Goal: Transaction & Acquisition: Purchase product/service

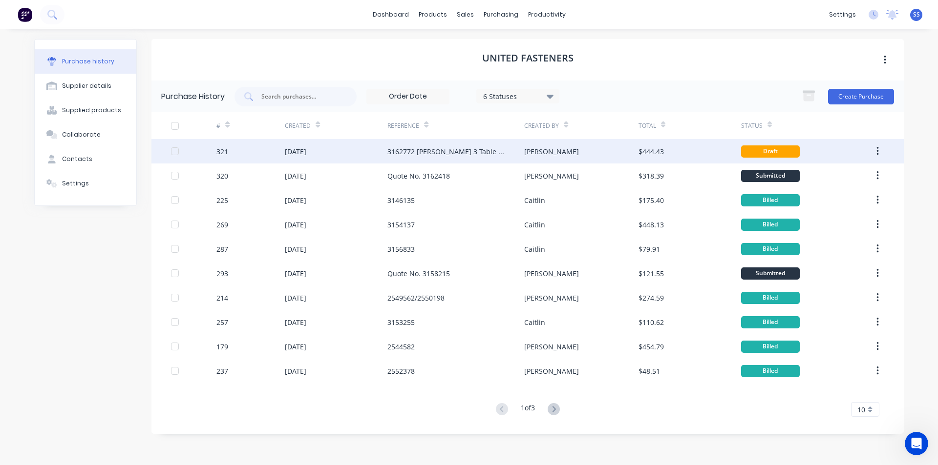
click at [542, 151] on div "[PERSON_NAME]" at bounding box center [551, 152] width 55 height 10
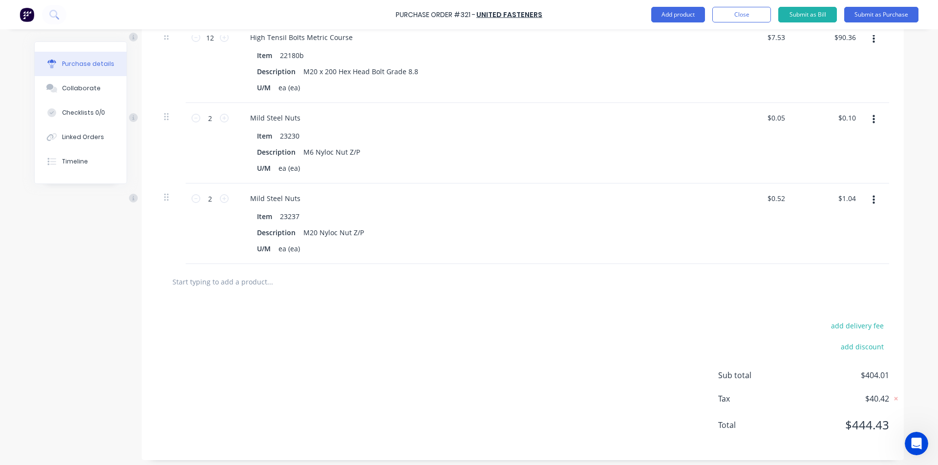
scroll to position [1036, 0]
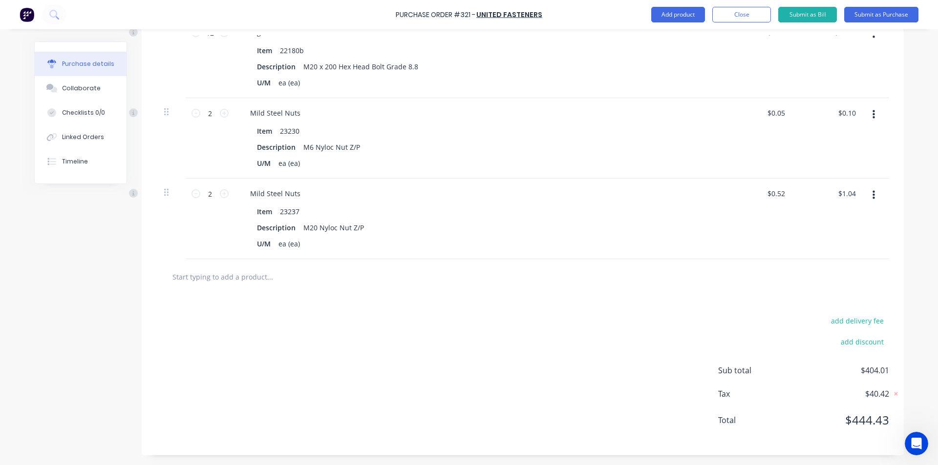
click at [236, 279] on input "text" at bounding box center [269, 277] width 195 height 20
type textarea "x"
type input "M"
type textarea "x"
type input "M2"
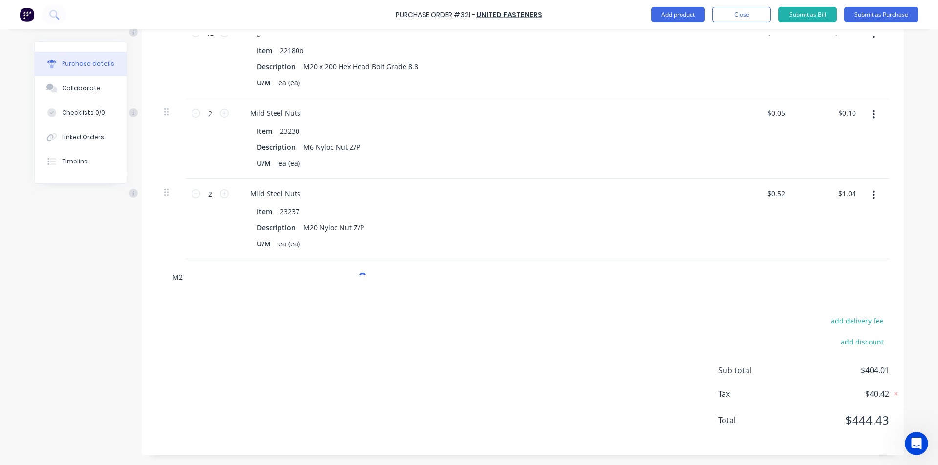
type textarea "x"
type input "M24"
type textarea "x"
type input "M24"
type textarea "x"
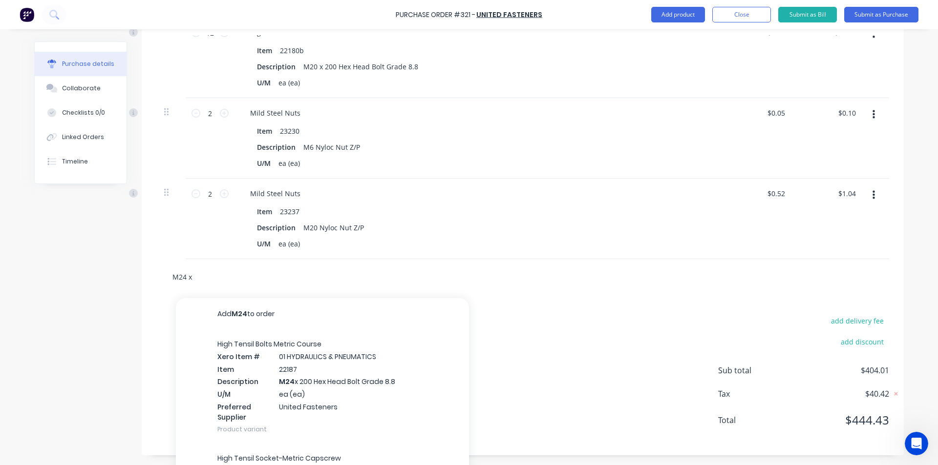
type input "M24 x"
type textarea "x"
type input "M24 x 1"
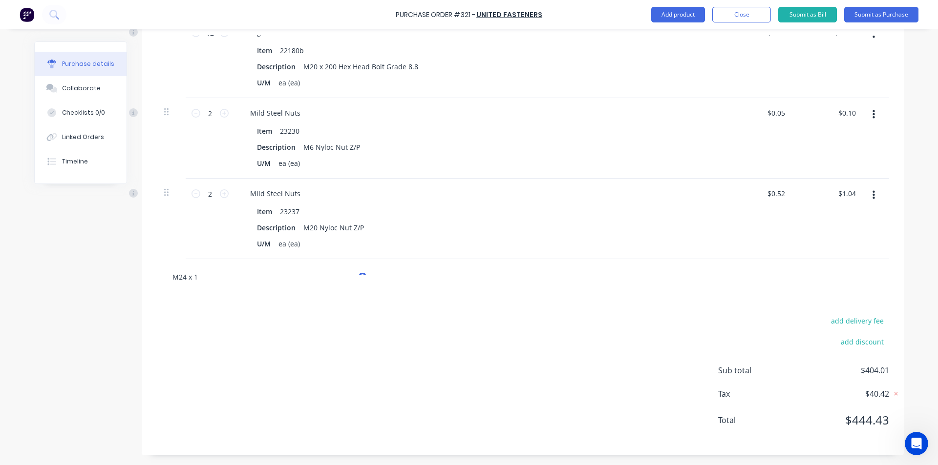
type textarea "x"
type input "M24 x 15"
type textarea "x"
type input "M24 x 150"
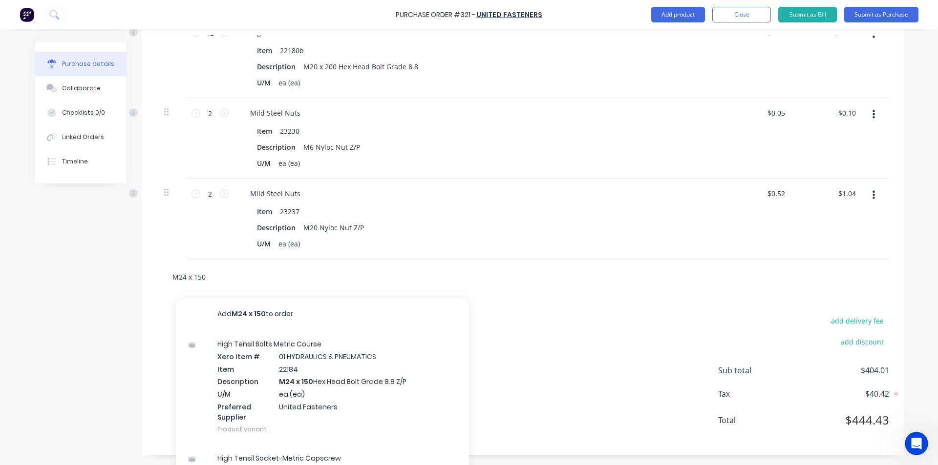
type textarea "x"
type input "M24 x 150"
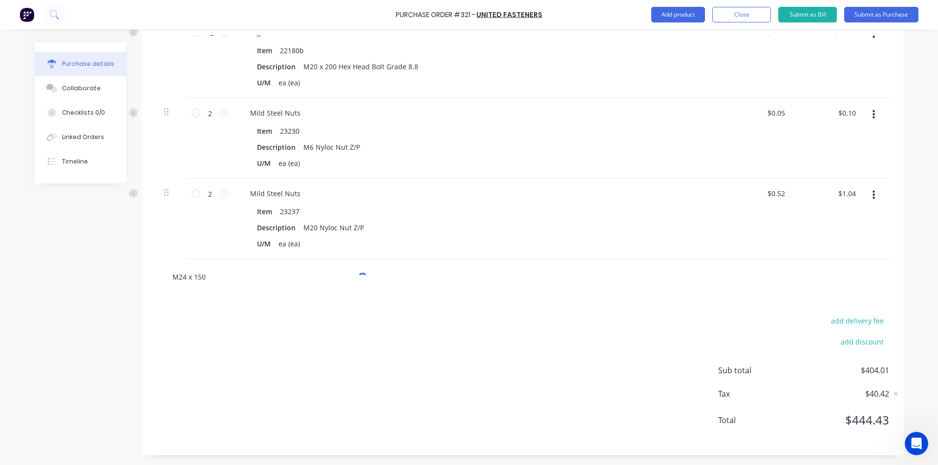
type textarea "x"
type input "M24 x 150 s"
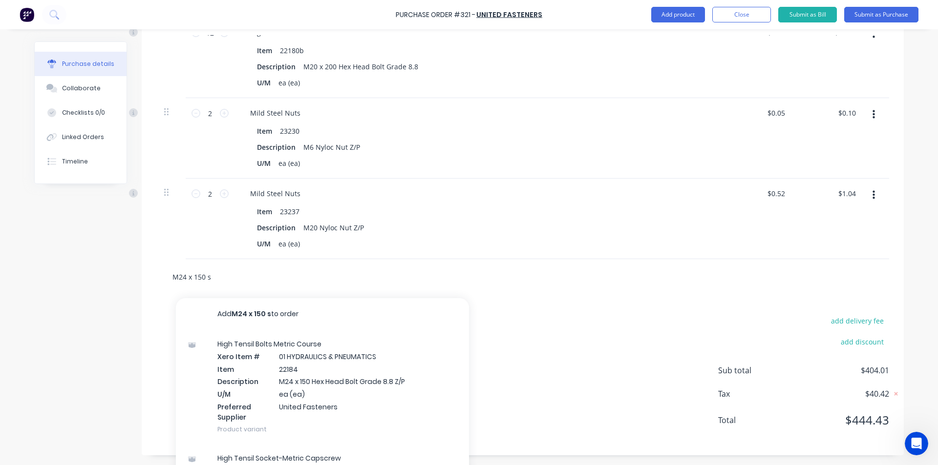
type textarea "x"
type input "M24 x 150 socket"
type textarea "x"
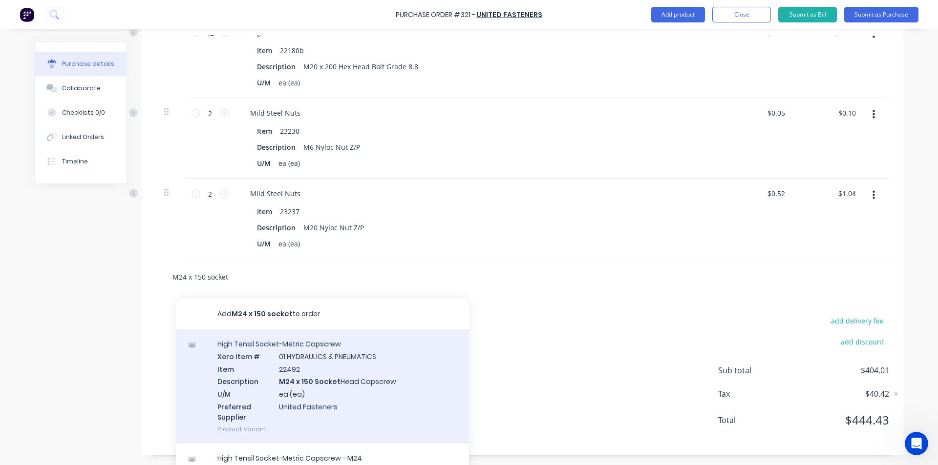
type input "M24 x 150 socket"
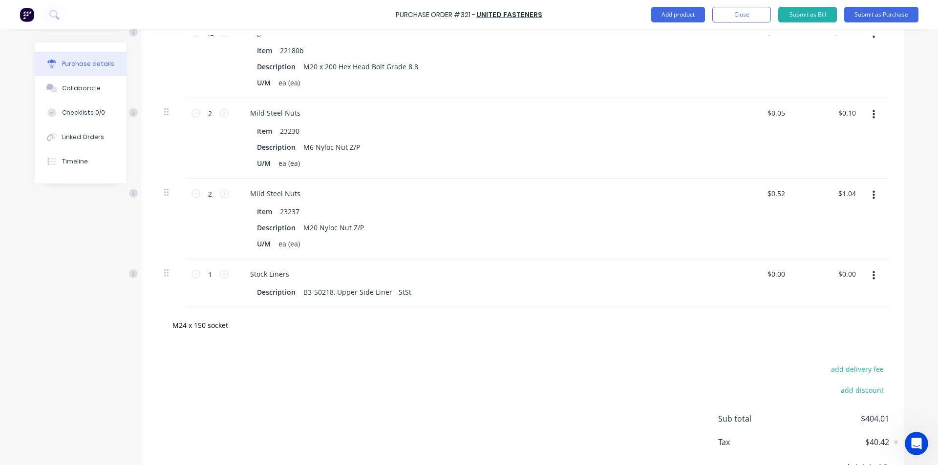
type textarea "x"
drag, startPoint x: 427, startPoint y: 274, endPoint x: 869, endPoint y: 275, distance: 441.5
click at [750, 275] on button "button" at bounding box center [873, 276] width 23 height 18
click at [750, 360] on button "Delete" at bounding box center [843, 361] width 83 height 20
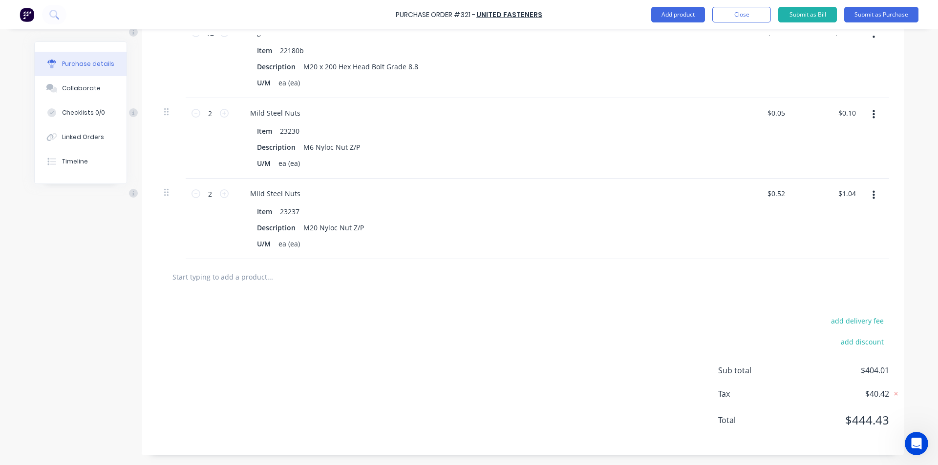
click at [232, 292] on div at bounding box center [522, 277] width 733 height 36
click at [233, 279] on input "text" at bounding box center [269, 277] width 195 height 20
type textarea "x"
type input "1"
type textarea "x"
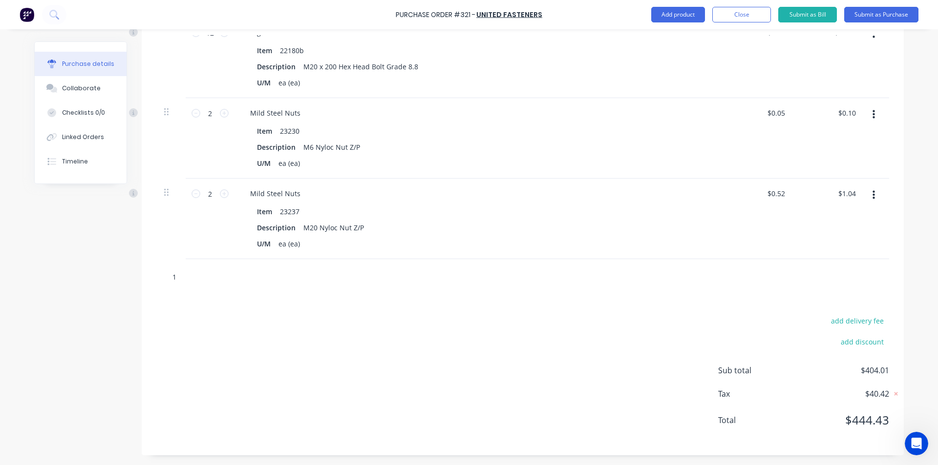
type input "15"
type textarea "x"
type input "150"
type textarea "x"
type input "150"
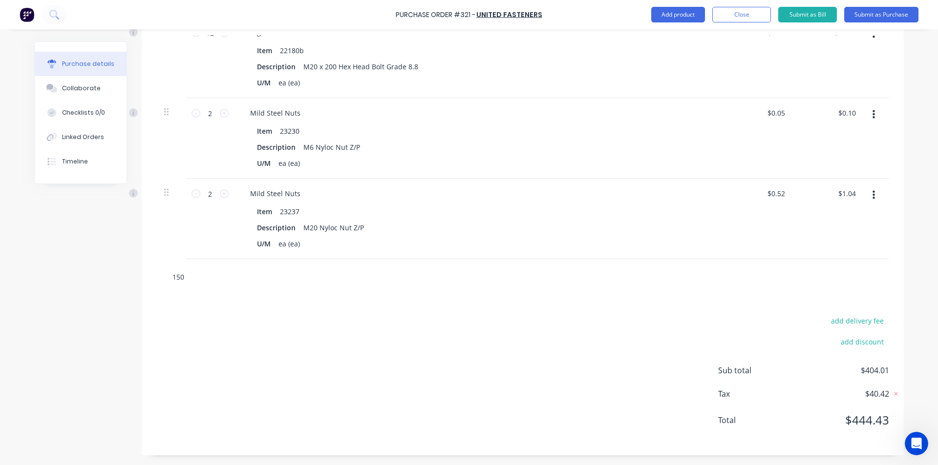
type textarea "x"
type input "150"
type textarea "x"
type input "15"
type textarea "x"
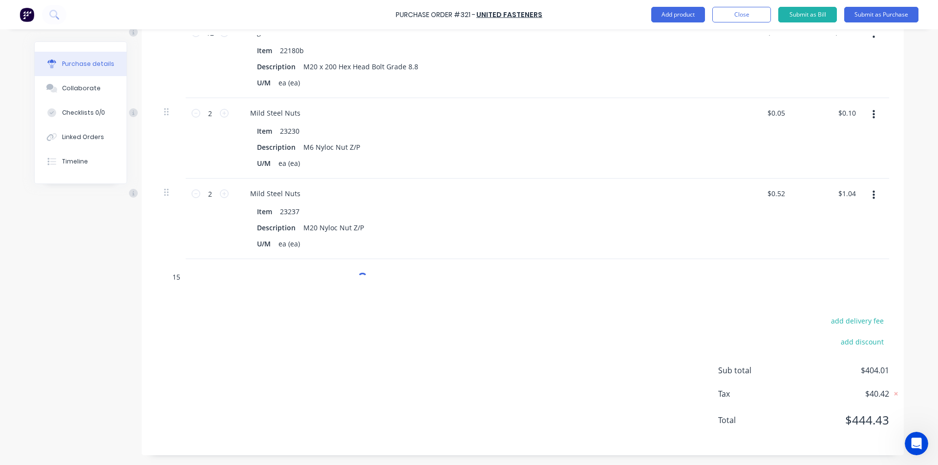
type input "1"
type textarea "x"
type input "m"
type textarea "x"
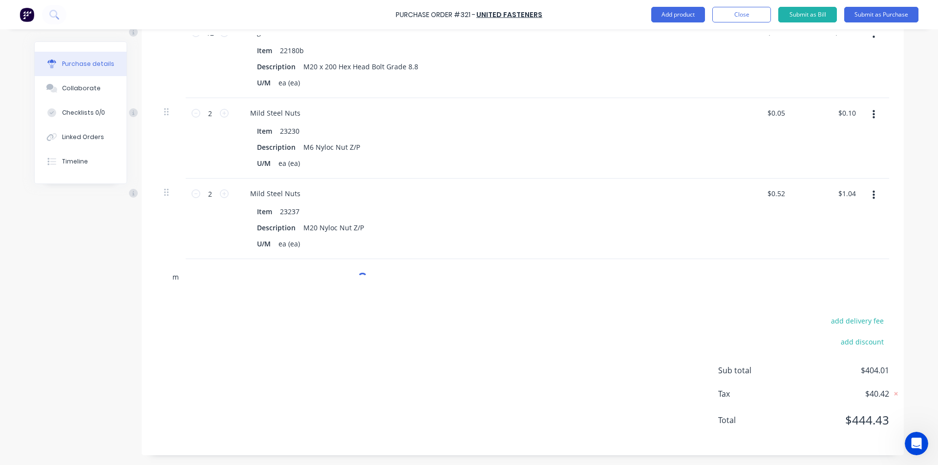
type input "m2"
type textarea "x"
type input "m24"
type textarea "x"
type input "m24"
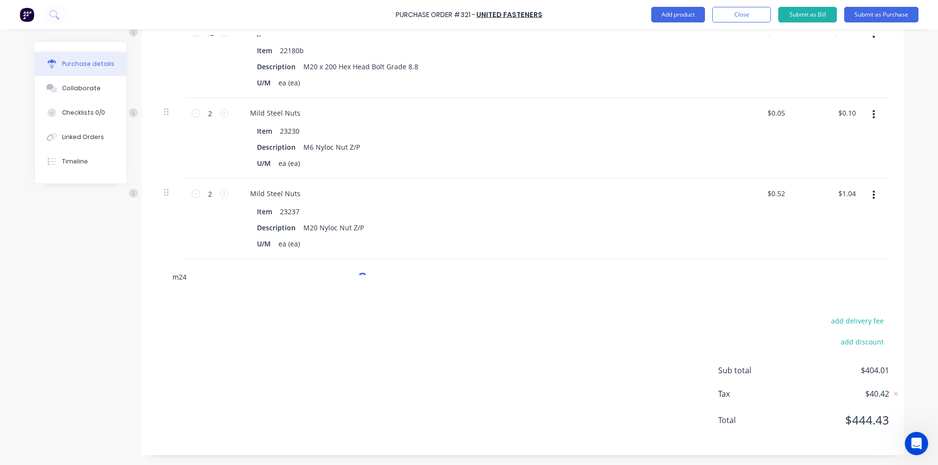
type textarea "x"
type input "m24 x"
type textarea "x"
type input "m24 x 1"
type textarea "x"
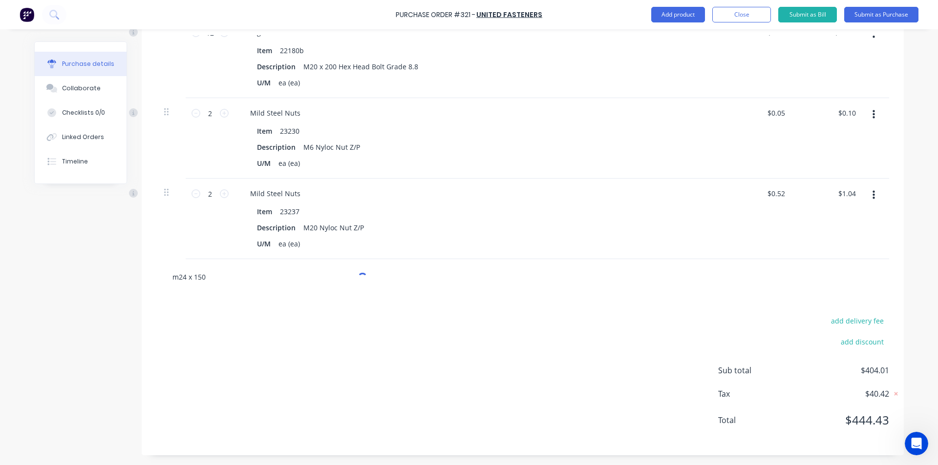
type input "m24 x 150"
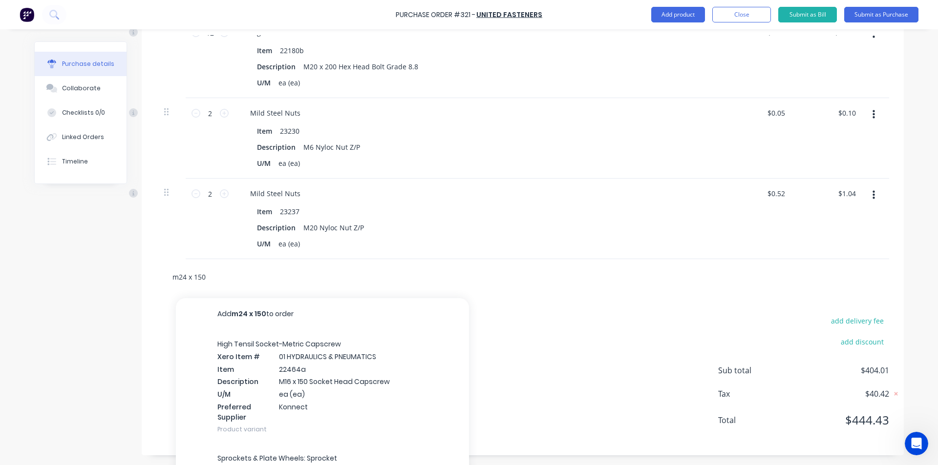
type textarea "x"
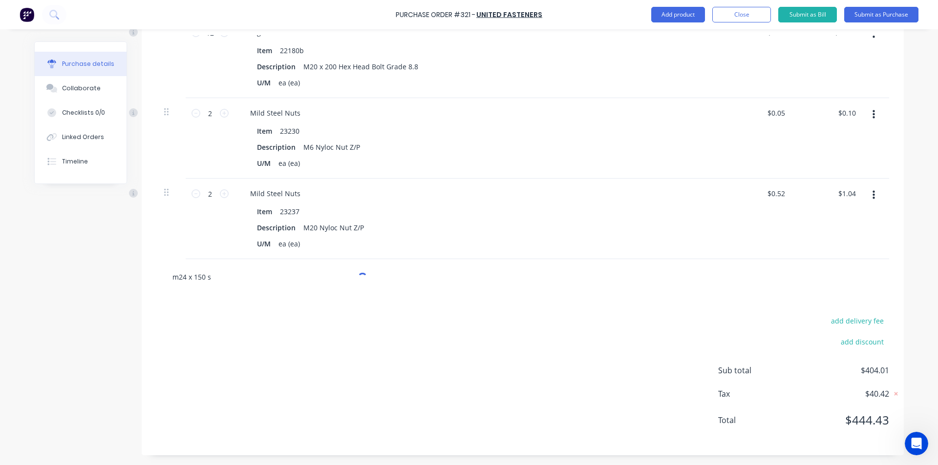
type input "m24 x 150 so"
type textarea "x"
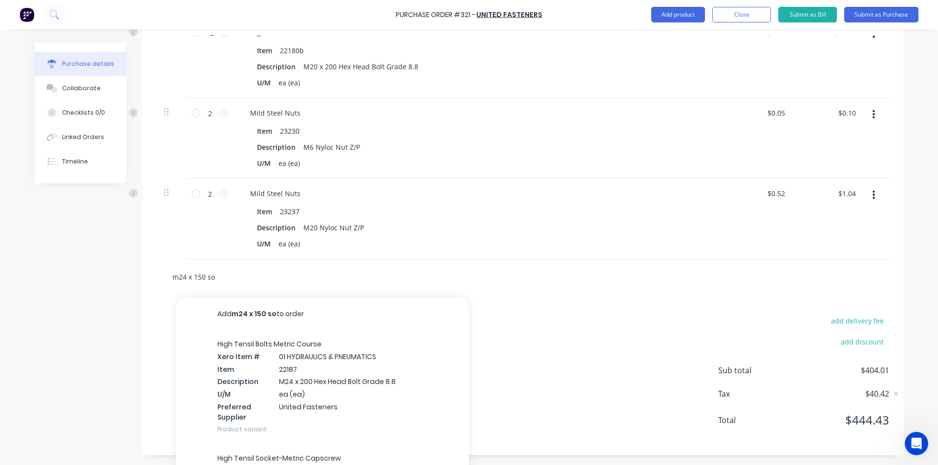
type input "m24 x 150 soc"
type textarea "x"
type input "m24 x 150 sock"
type textarea "x"
type input "m24 x 150 socke"
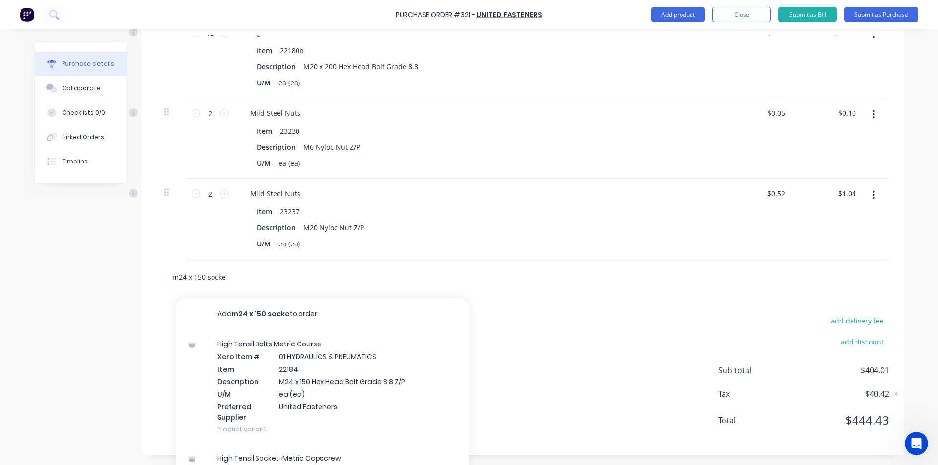
type textarea "x"
type input "m24 x 150 socket"
type textarea "x"
type input "m24 x 150 socket"
type textarea "x"
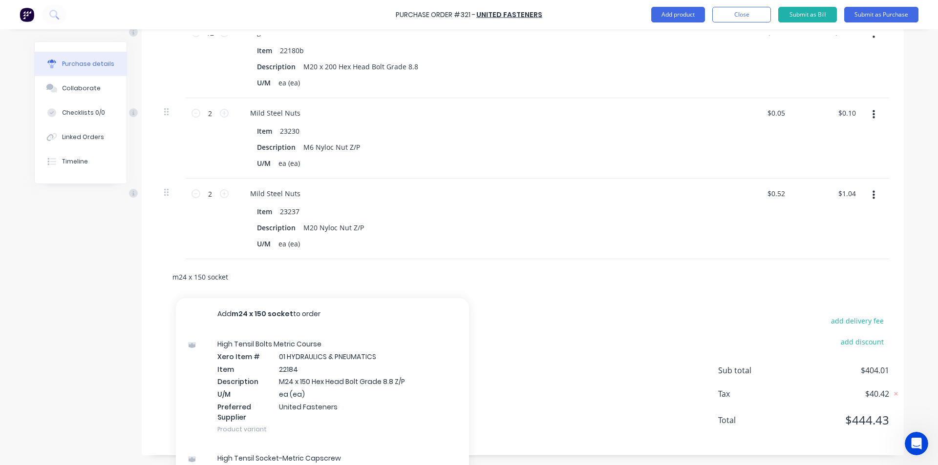
type input "m24 x 150 socket h"
type textarea "x"
type input "m24 x 150 socket he"
type textarea "x"
type input "m24 x 150 socket hea"
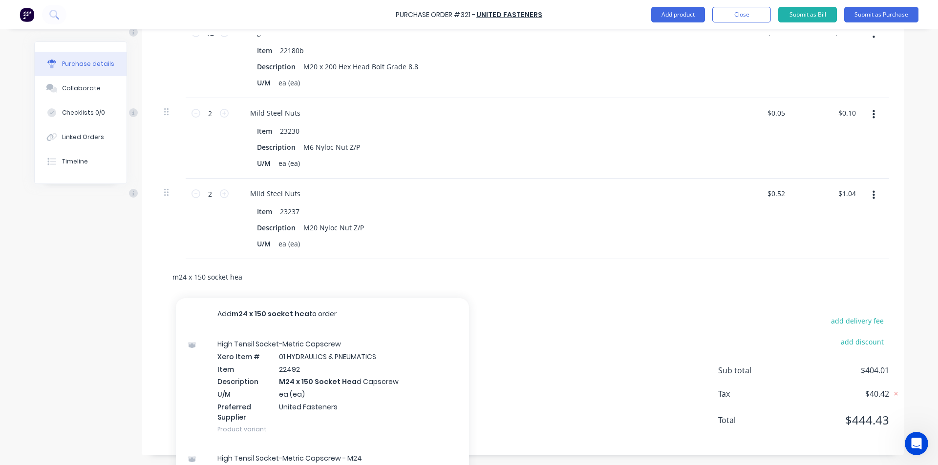
type textarea "x"
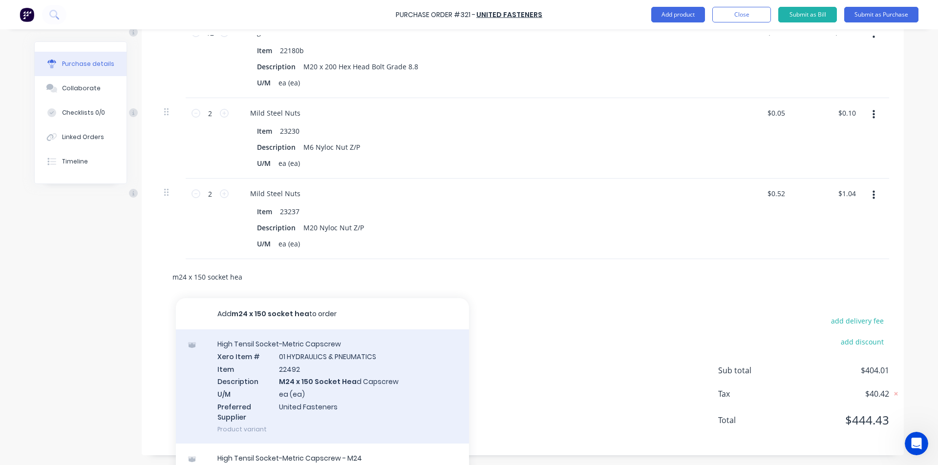
type input "m24 x 150 socket hea"
click at [309, 360] on div "High Tensil Socket-Metric Capscrew Xero Item # 01 HYDRAULICS & PNEUMATICS Item …" at bounding box center [322, 387] width 293 height 114
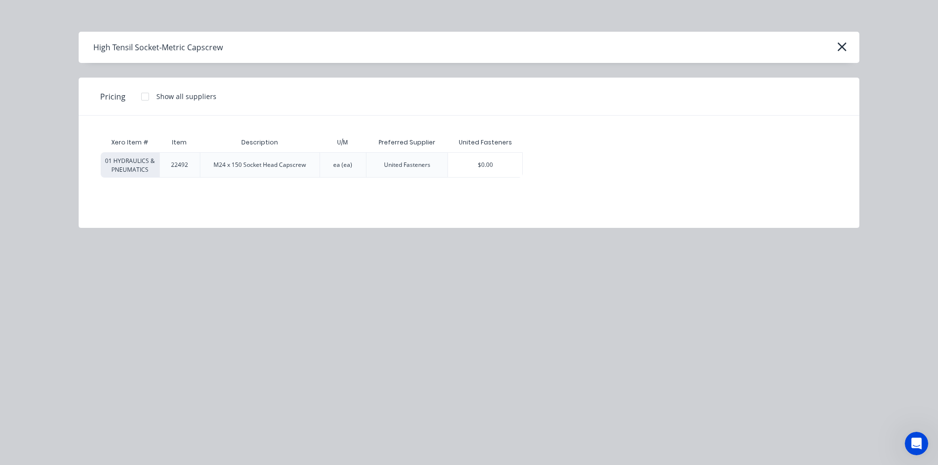
type textarea "x"
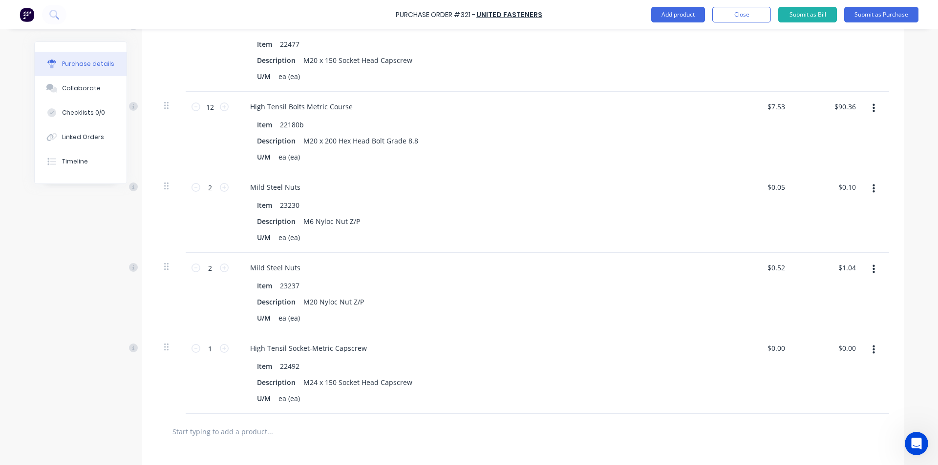
scroll to position [938, 0]
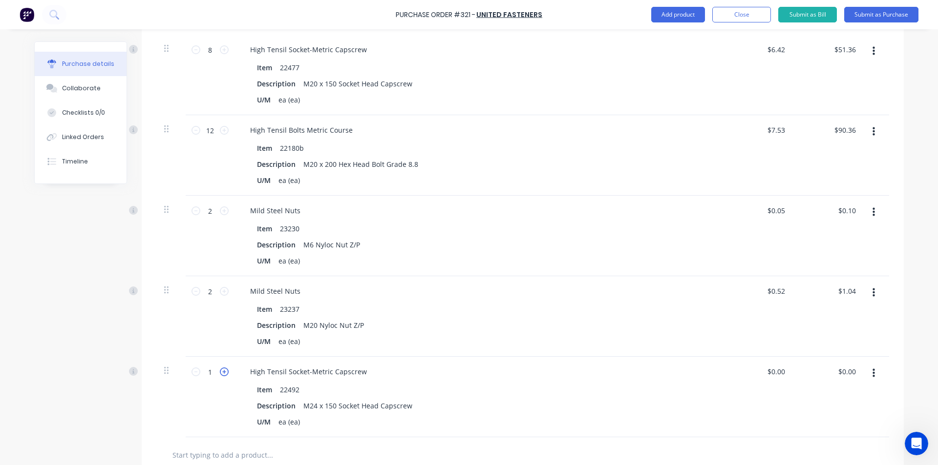
click at [225, 360] on icon at bounding box center [224, 372] width 9 height 9
type textarea "x"
type input "2"
click at [222, 360] on icon at bounding box center [224, 372] width 9 height 9
type textarea "x"
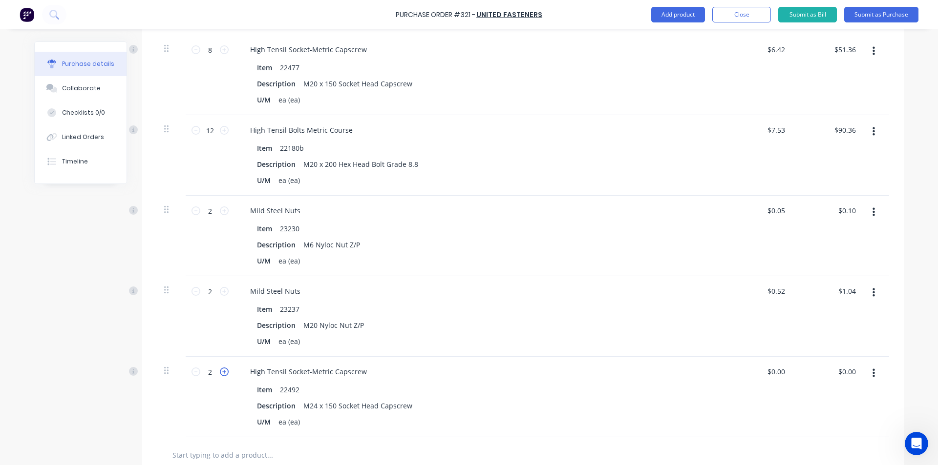
type input "3"
click at [222, 360] on icon at bounding box center [224, 372] width 9 height 9
type textarea "x"
type input "4"
click at [222, 360] on icon at bounding box center [224, 372] width 9 height 9
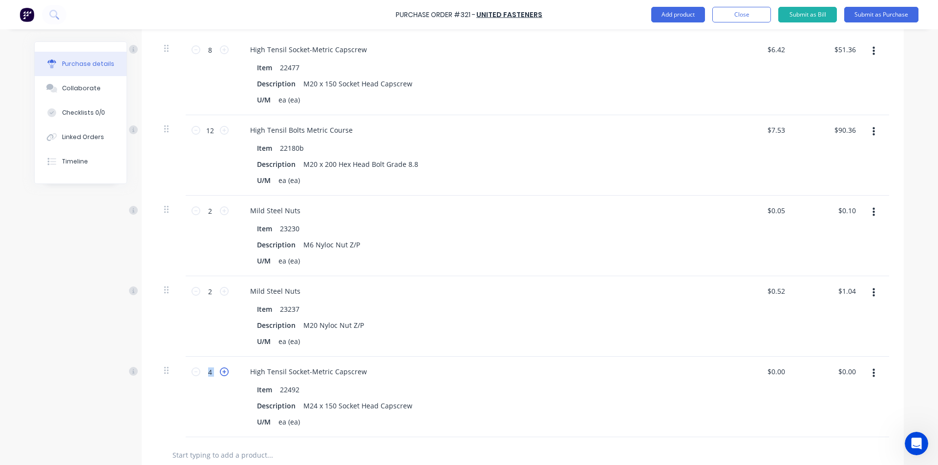
type textarea "x"
type input "5"
click at [222, 360] on icon at bounding box center [224, 372] width 9 height 9
type textarea "x"
type input "6"
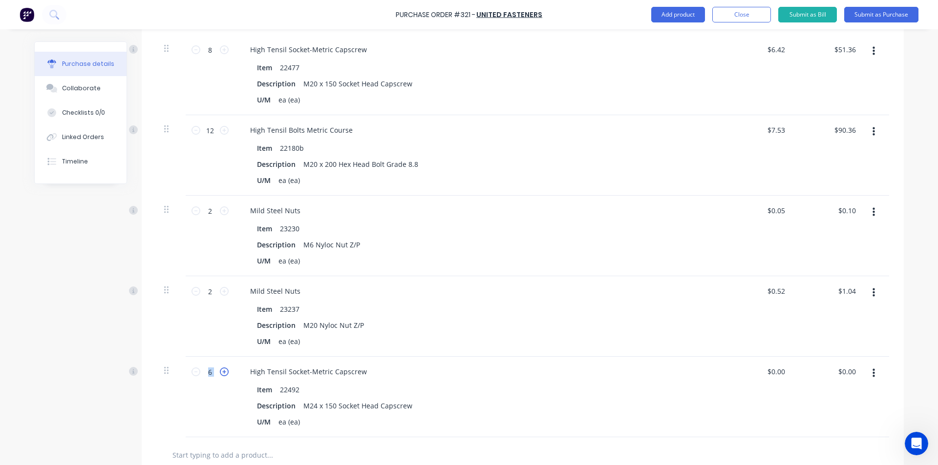
click at [222, 360] on icon at bounding box center [224, 372] width 9 height 9
type textarea "x"
type input "7"
click at [222, 360] on icon at bounding box center [224, 372] width 9 height 9
type textarea "x"
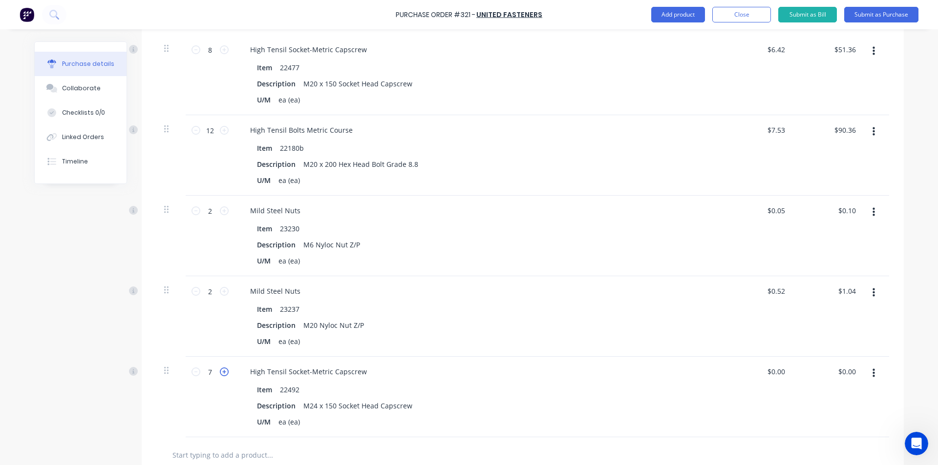
type input "8"
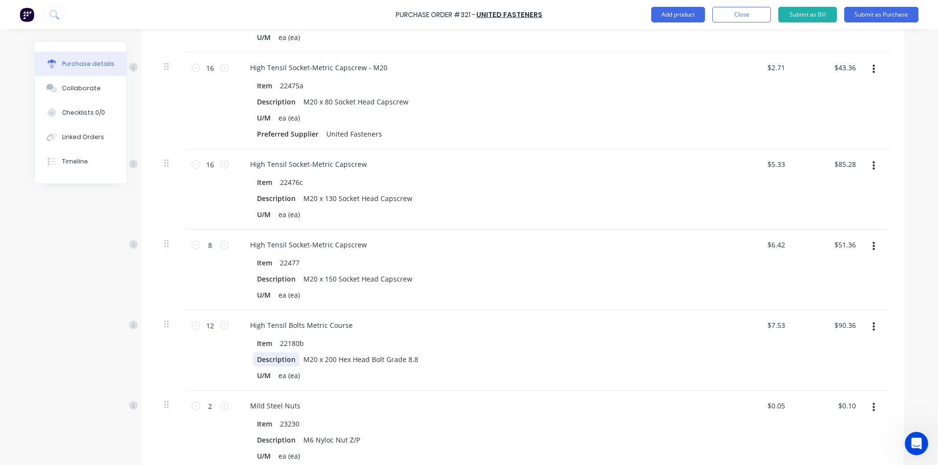
scroll to position [694, 0]
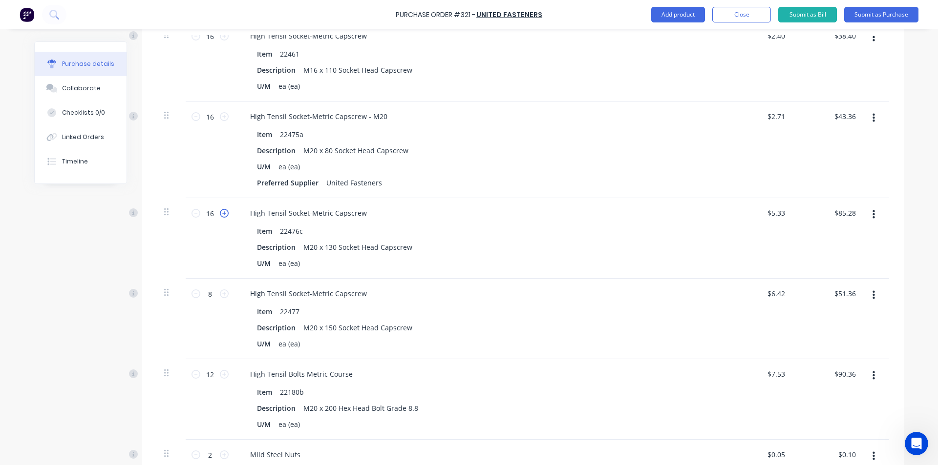
click at [224, 216] on icon at bounding box center [224, 213] width 9 height 9
type textarea "x"
type input "17"
type input "$90.61"
click at [224, 216] on icon at bounding box center [224, 213] width 9 height 9
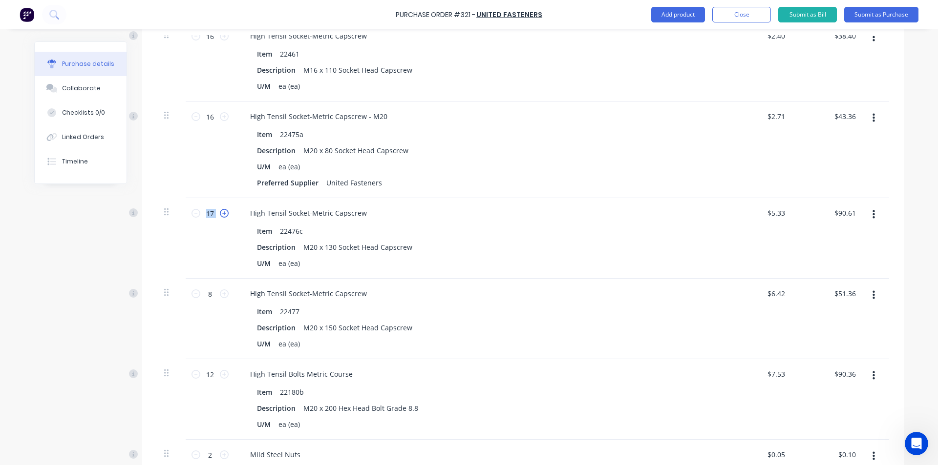
type textarea "x"
type input "18"
type input "$95.94"
click at [224, 216] on icon at bounding box center [224, 213] width 9 height 9
type textarea "x"
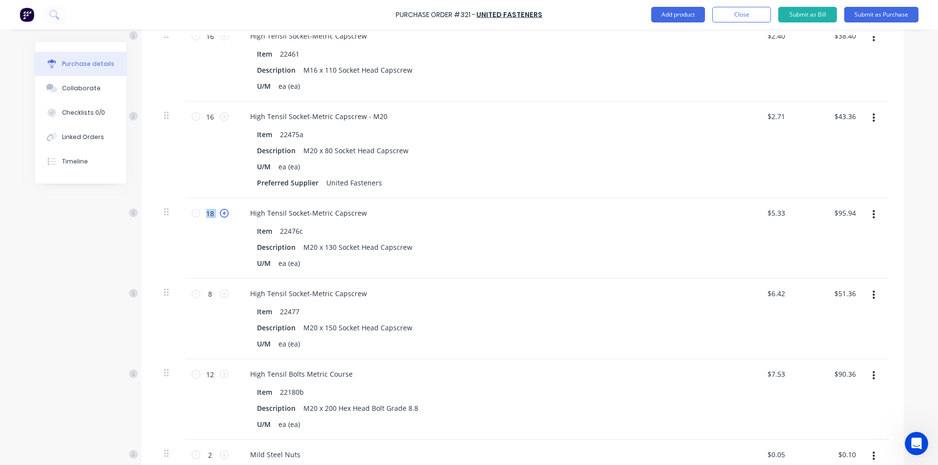
type input "19"
type input "$101.27"
click at [224, 216] on icon at bounding box center [224, 213] width 9 height 9
type textarea "x"
type input "20"
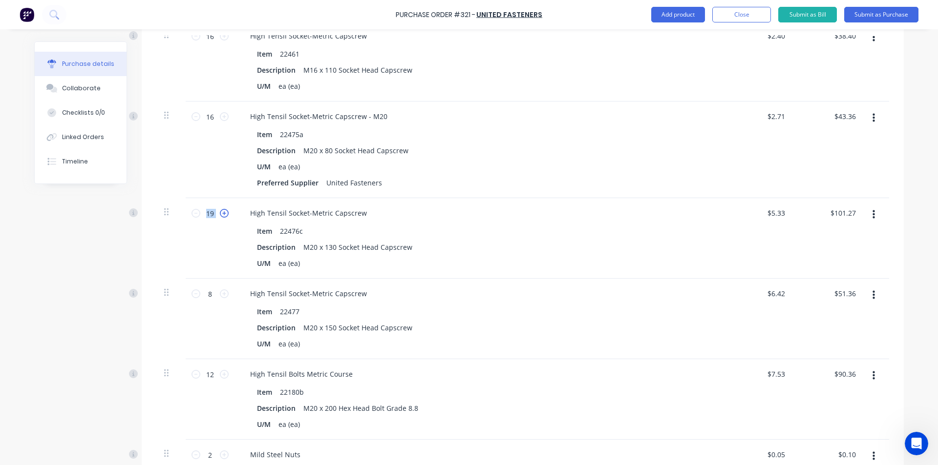
type input "$106.60"
click at [224, 216] on icon at bounding box center [224, 213] width 9 height 9
type textarea "x"
type input "21"
type input "$111.93"
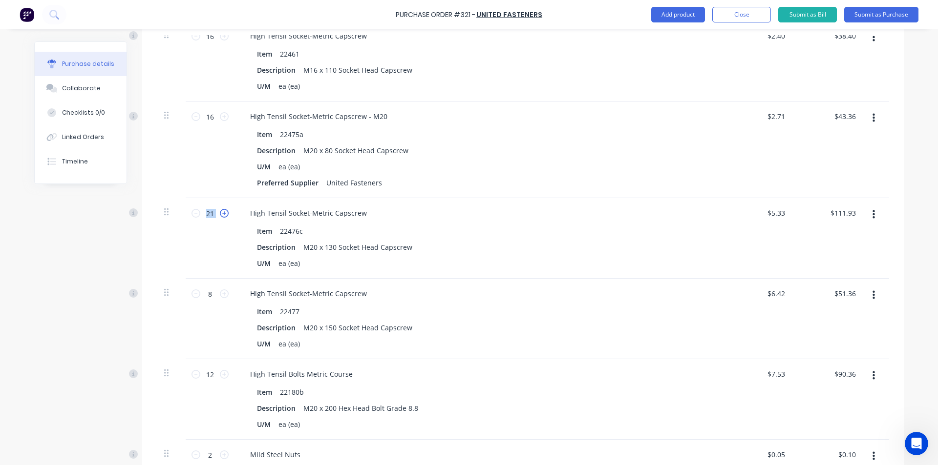
click at [224, 216] on icon at bounding box center [224, 213] width 9 height 9
type textarea "x"
type input "22"
type input "$117.26"
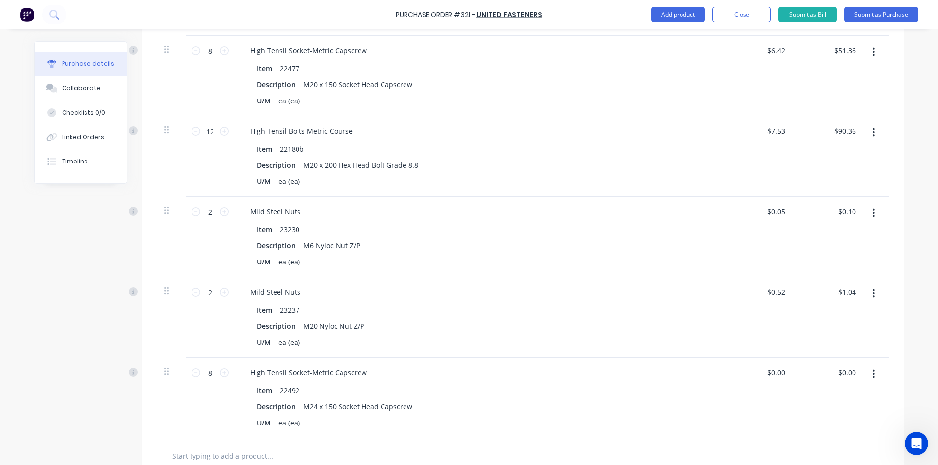
scroll to position [987, 0]
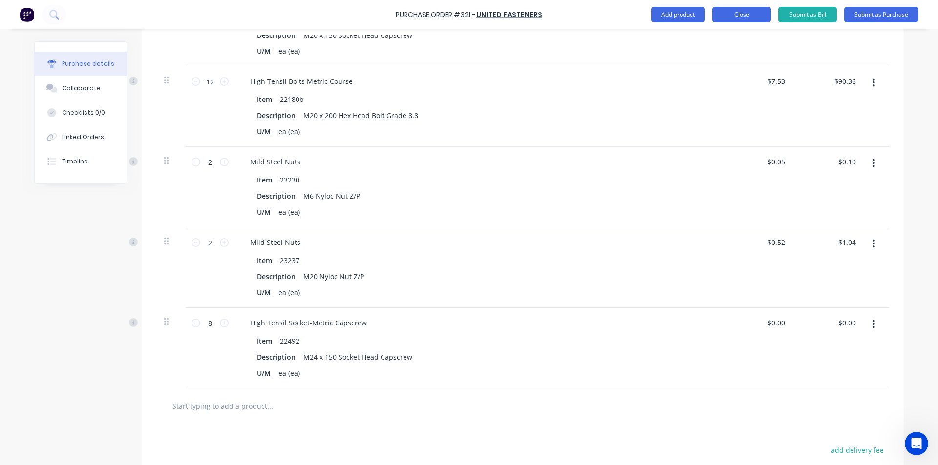
click at [723, 15] on button "Close" at bounding box center [741, 15] width 59 height 16
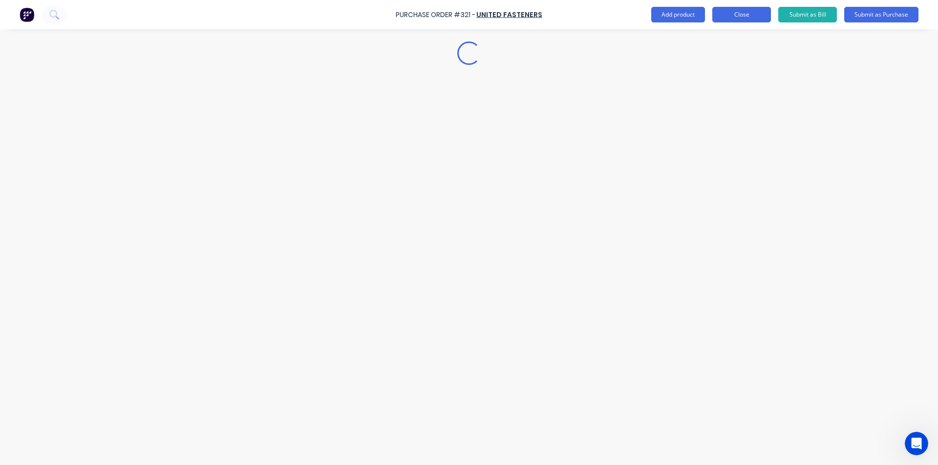
scroll to position [0, 0]
type textarea "x"
